Goal: Transaction & Acquisition: Purchase product/service

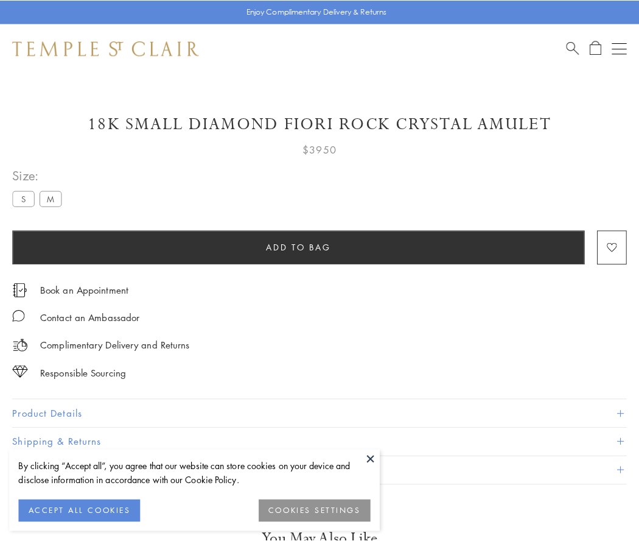
scroll to position [72, 0]
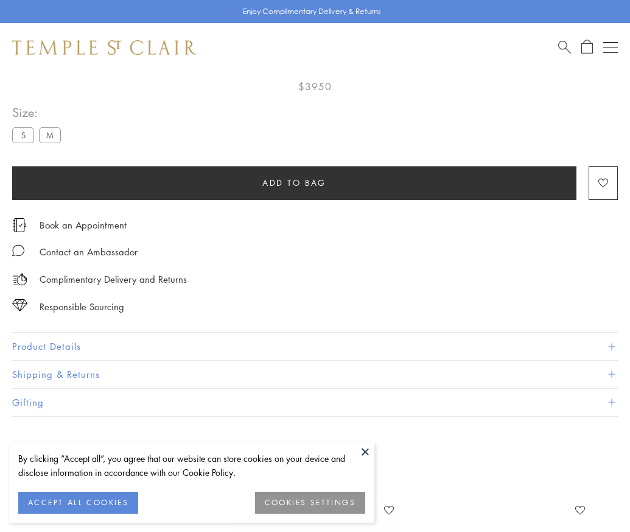
click at [294, 176] on span "Add to bag" at bounding box center [294, 182] width 64 height 13
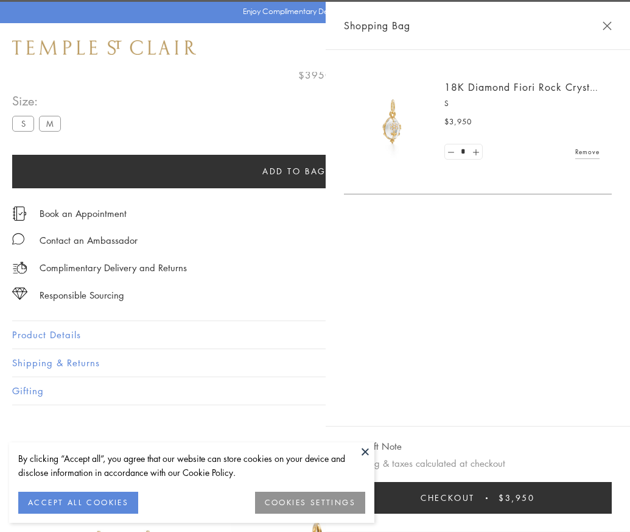
click at [612, 507] on button "Checkout $3,950" at bounding box center [478, 498] width 268 height 32
